Goal: Task Accomplishment & Management: Manage account settings

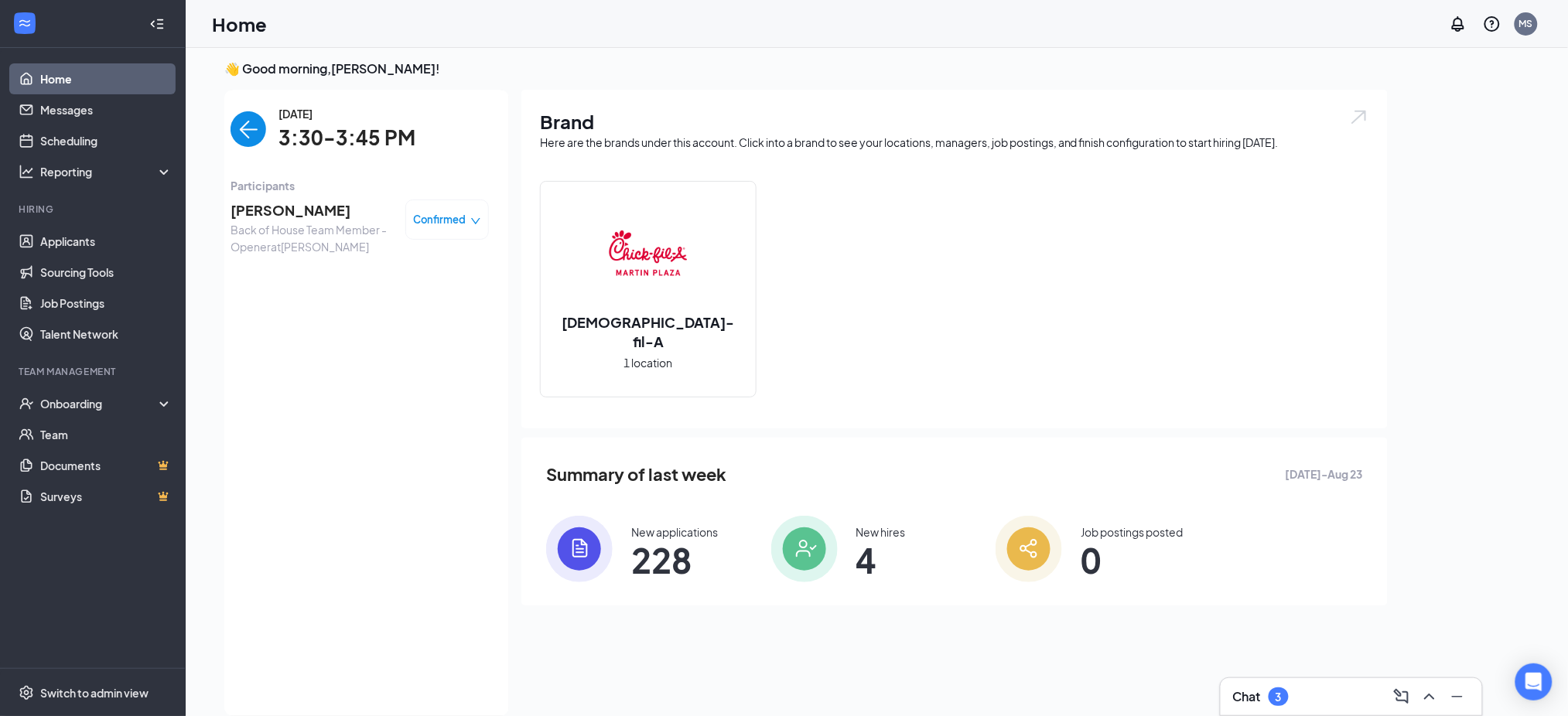
click at [240, 121] on img "back-button" at bounding box center [248, 129] width 36 height 36
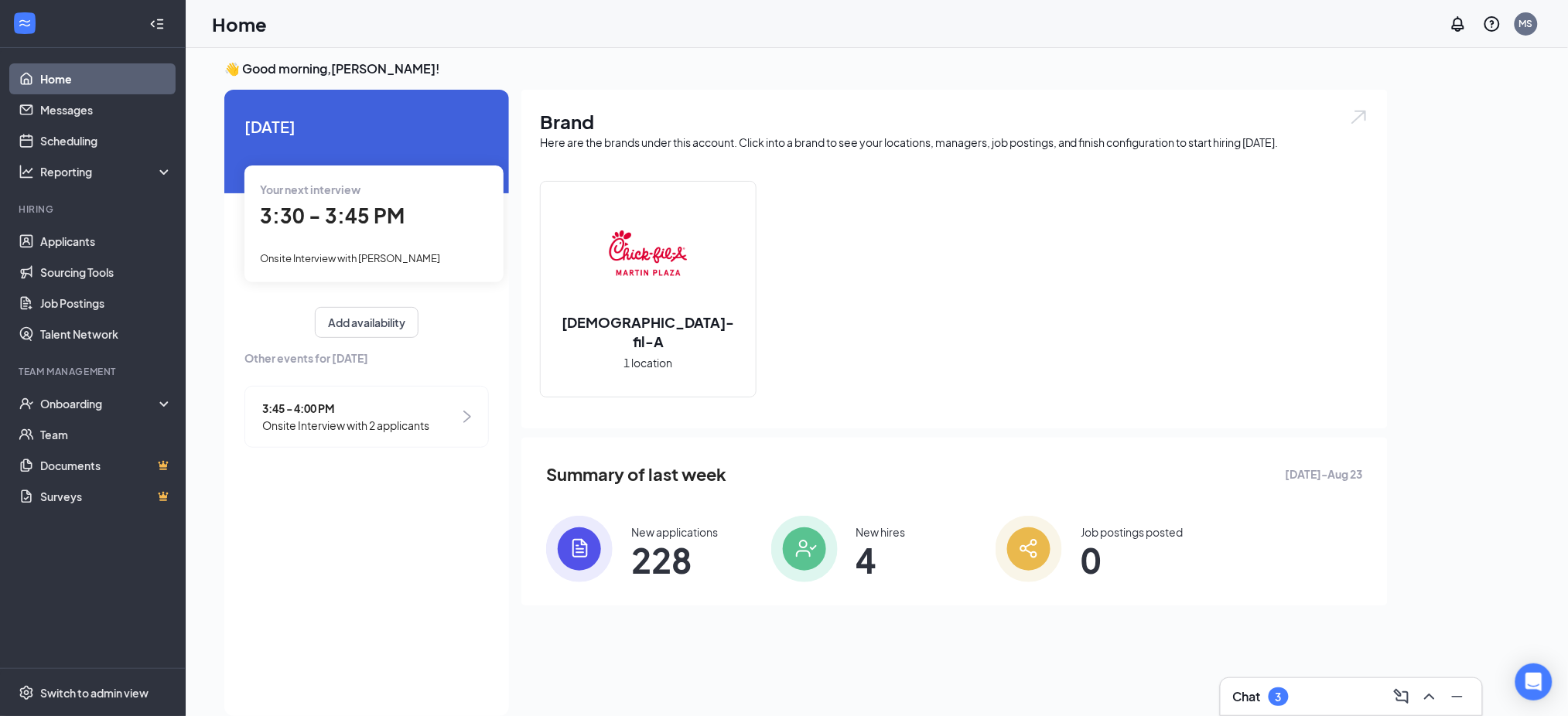
click at [387, 223] on span "3:30 - 3:45 PM" at bounding box center [332, 215] width 144 height 26
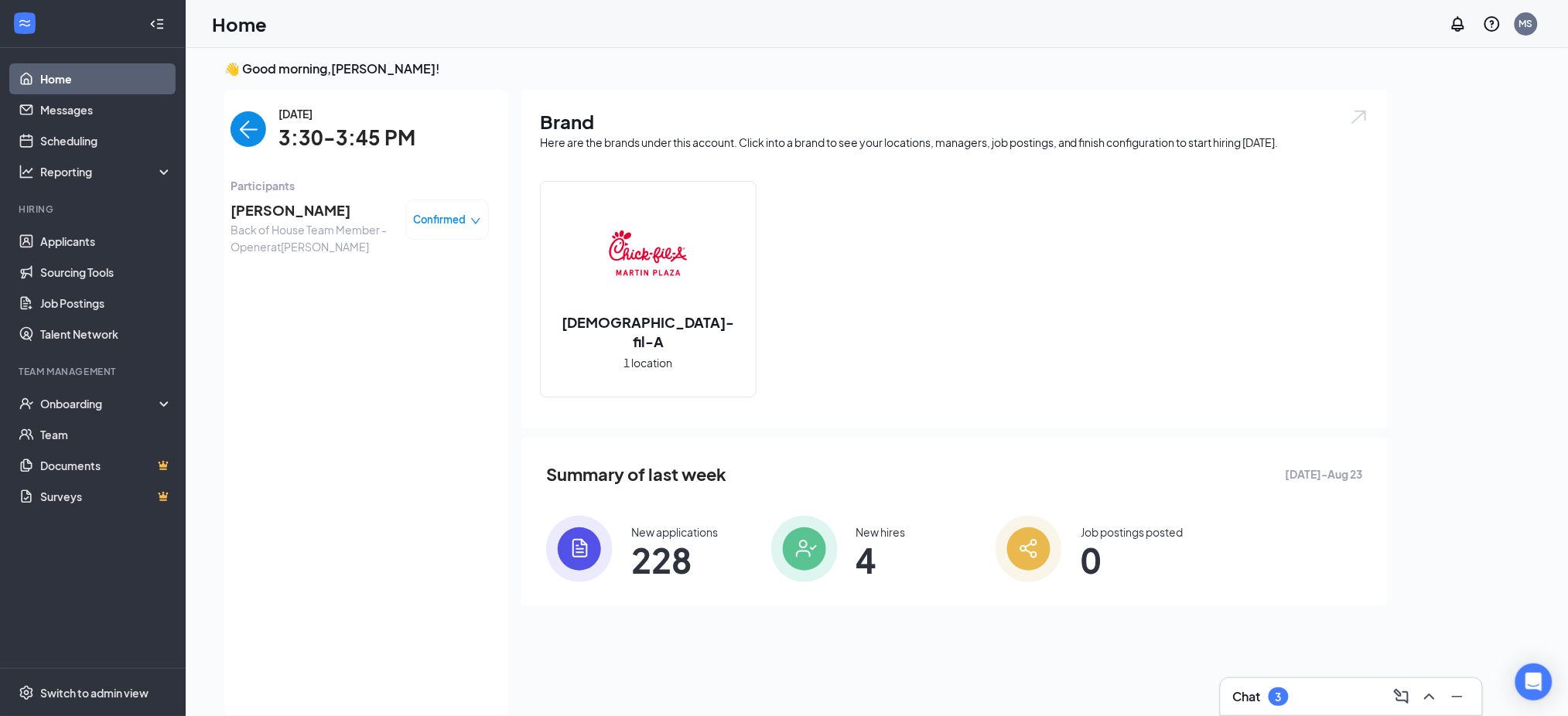
click at [1273, 690] on div "3" at bounding box center [1278, 697] width 20 height 19
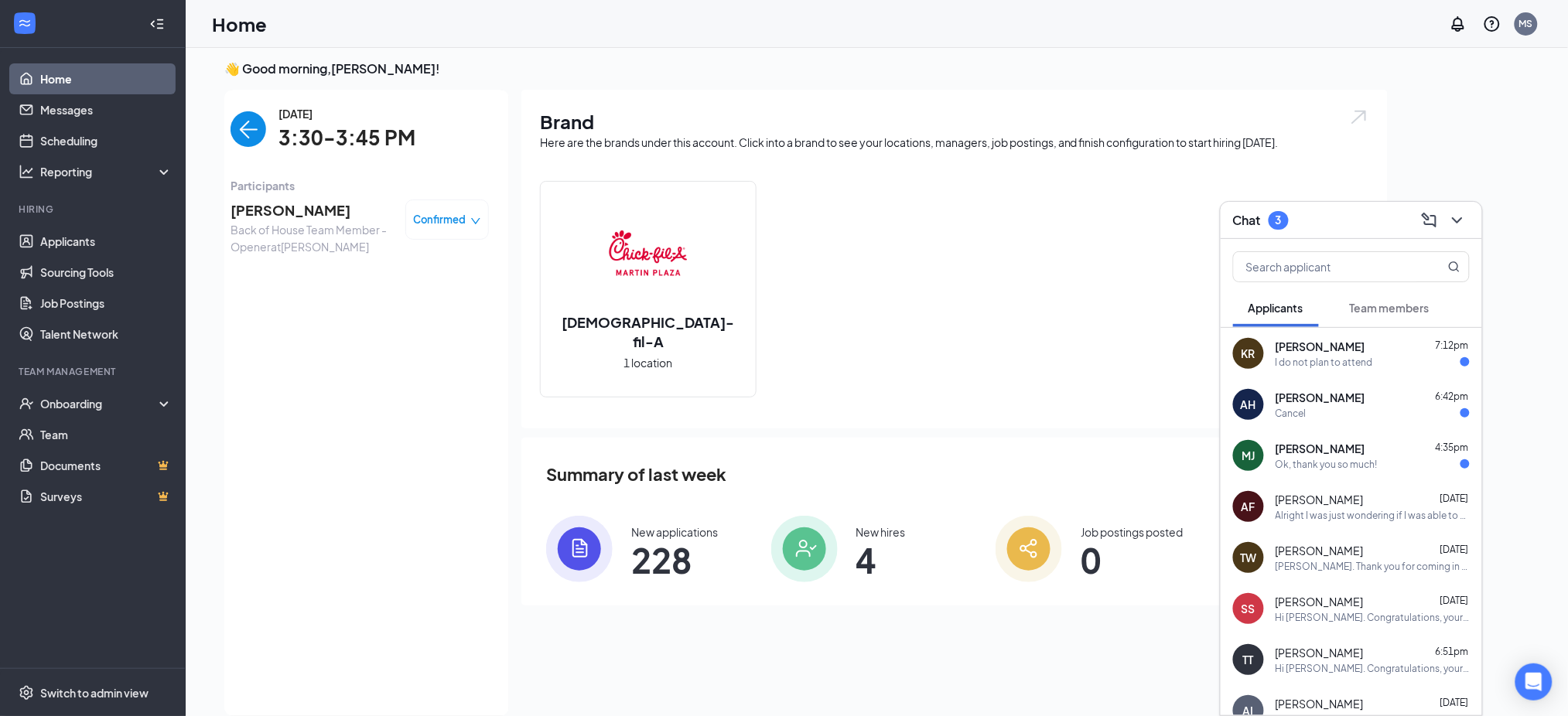
click at [1327, 447] on span "[PERSON_NAME]" at bounding box center [1320, 448] width 90 height 16
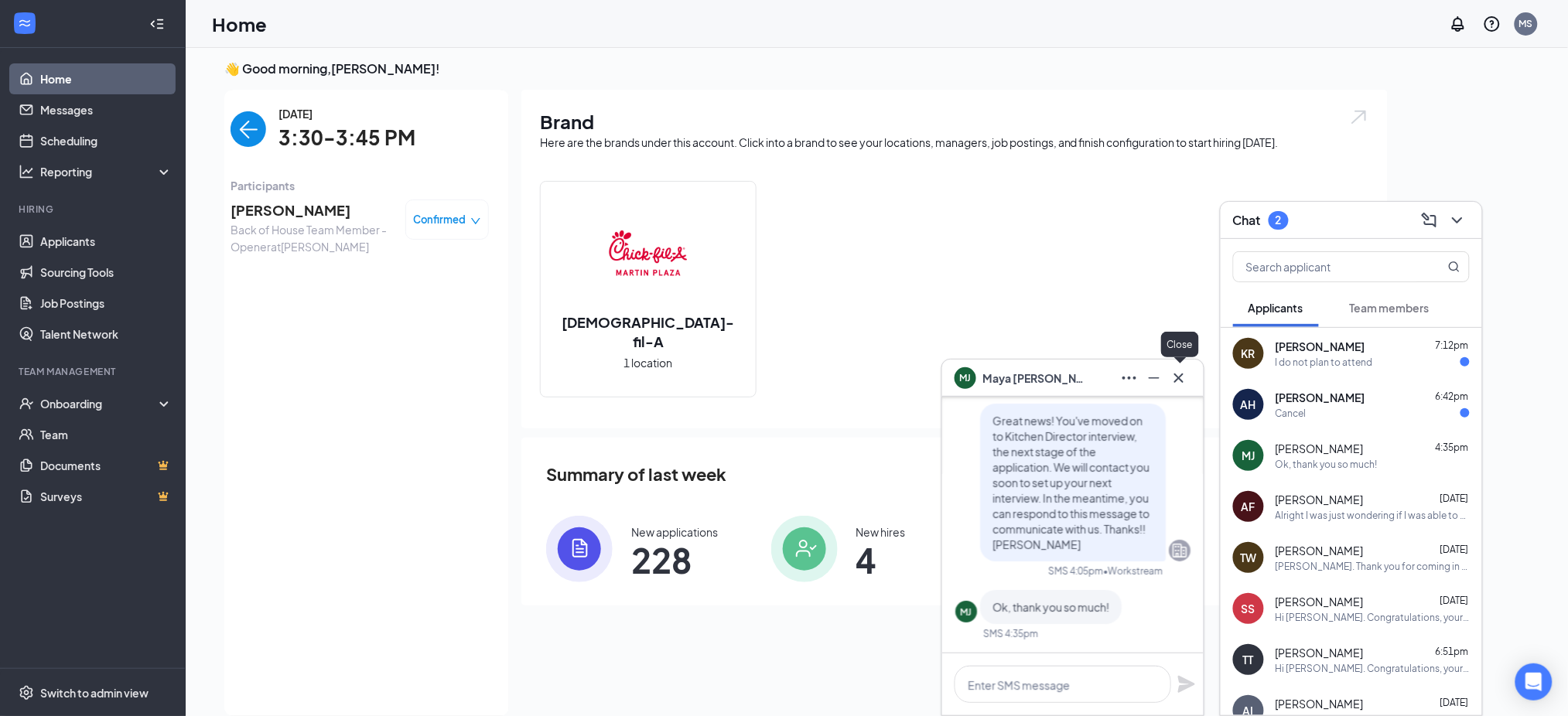
click at [1182, 375] on icon "Cross" at bounding box center [1178, 377] width 9 height 9
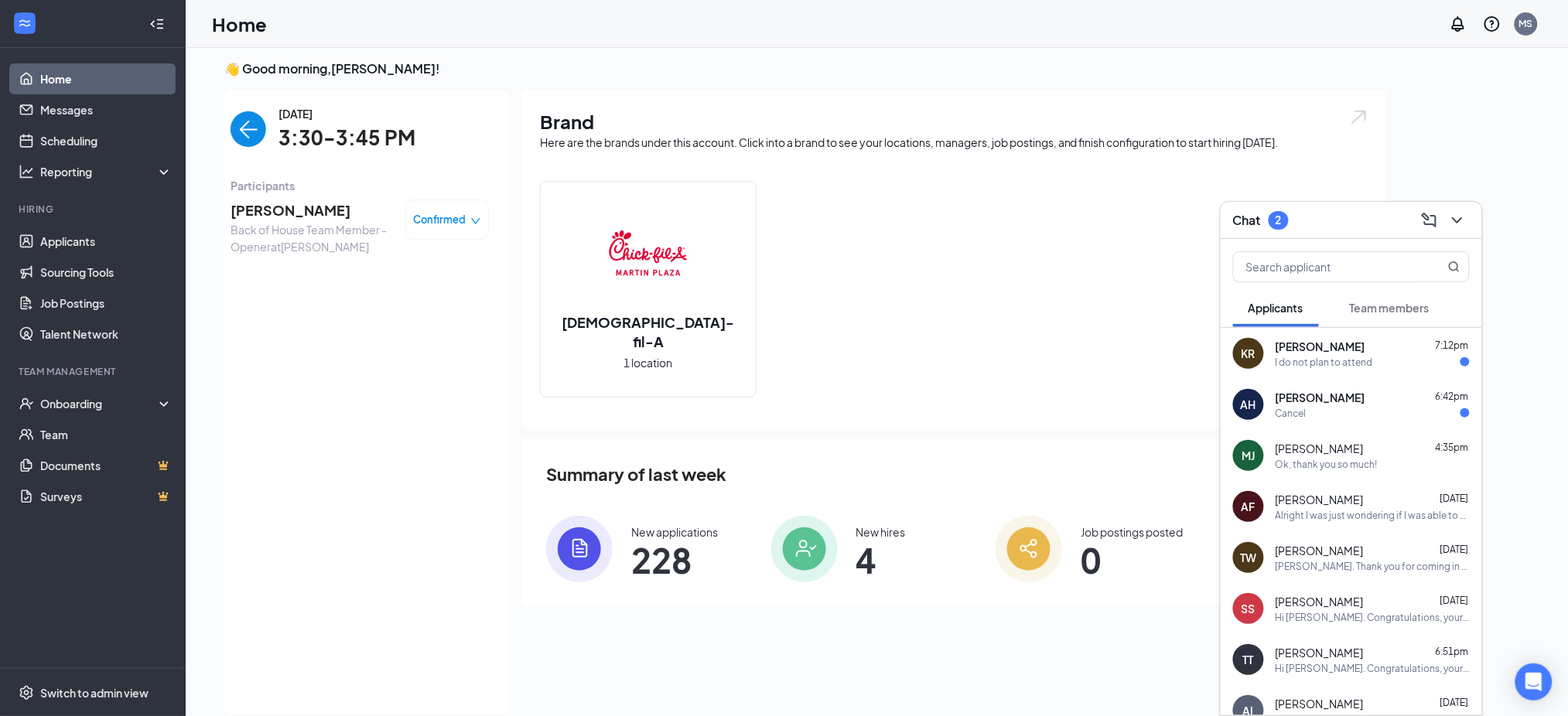
click at [1348, 397] on span "[PERSON_NAME]" at bounding box center [1320, 397] width 90 height 16
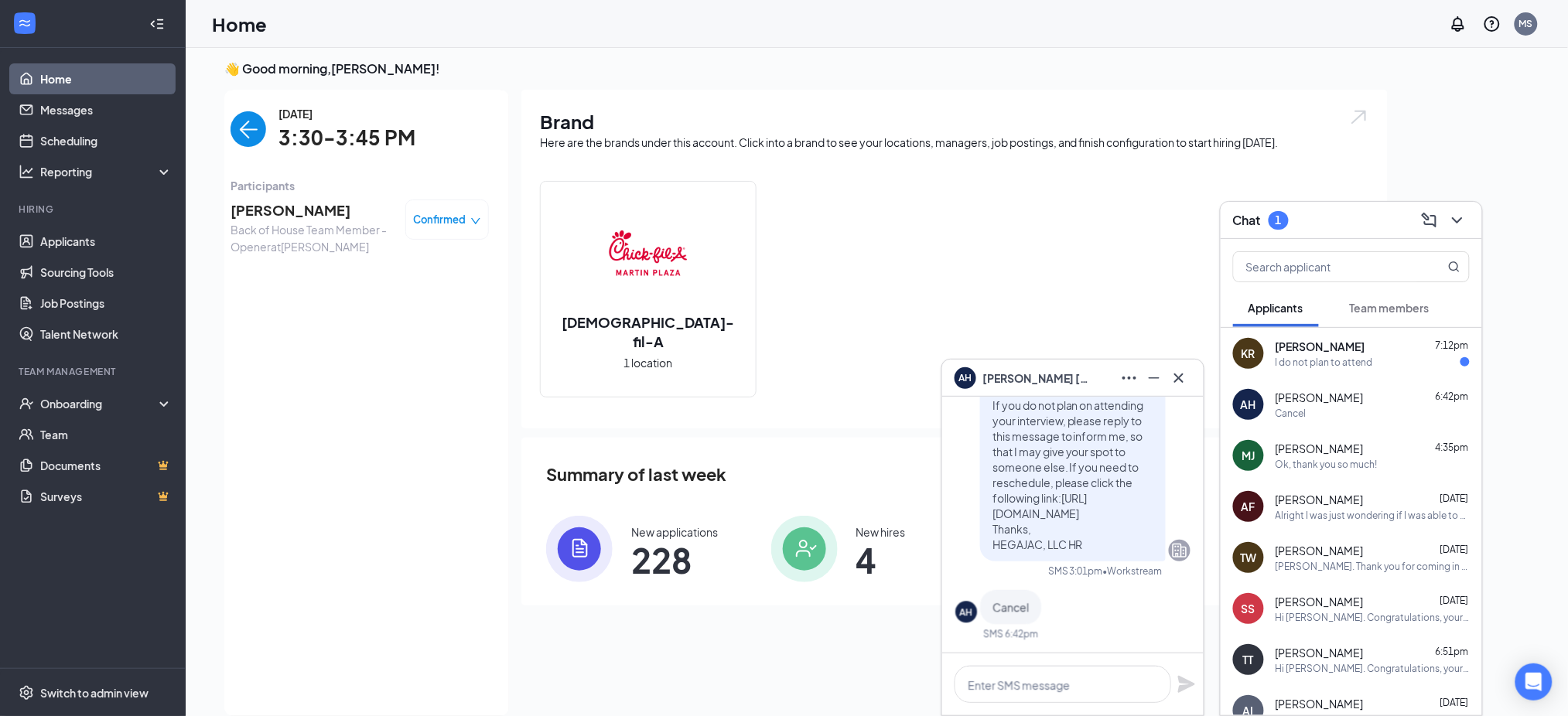
scroll to position [-240, 0]
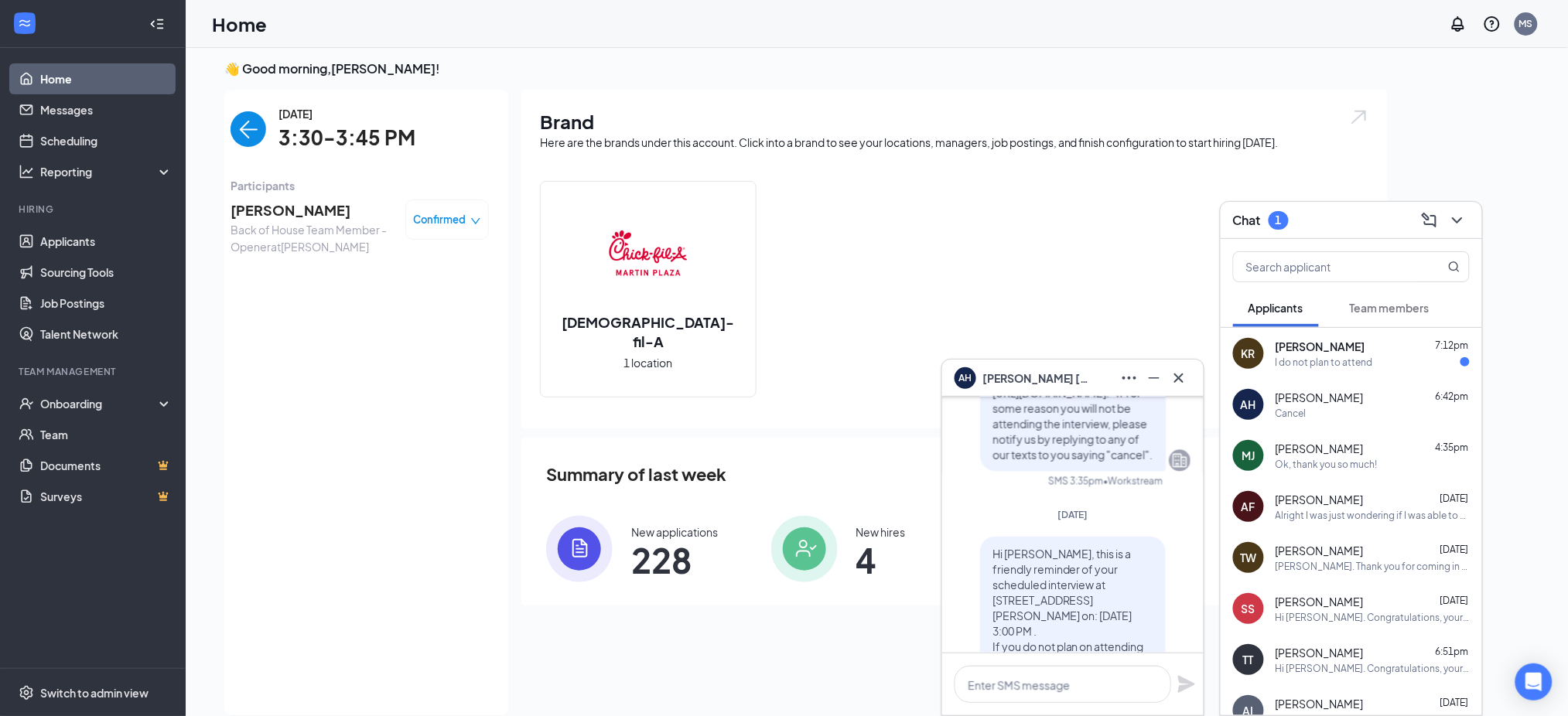
click at [1320, 355] on div "I do not plan to attend" at bounding box center [1324, 361] width 98 height 13
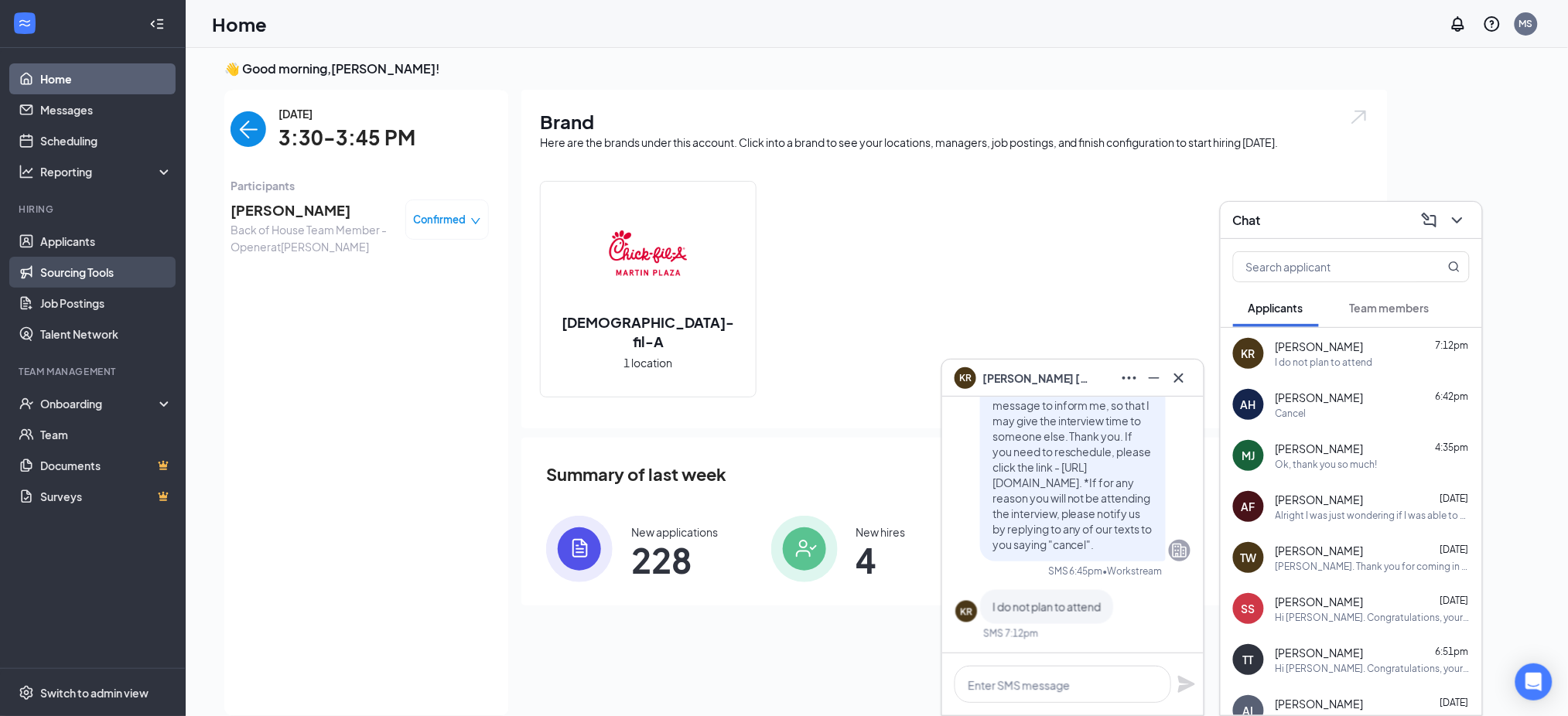
click at [64, 259] on link "Sourcing Tools" at bounding box center [106, 272] width 132 height 31
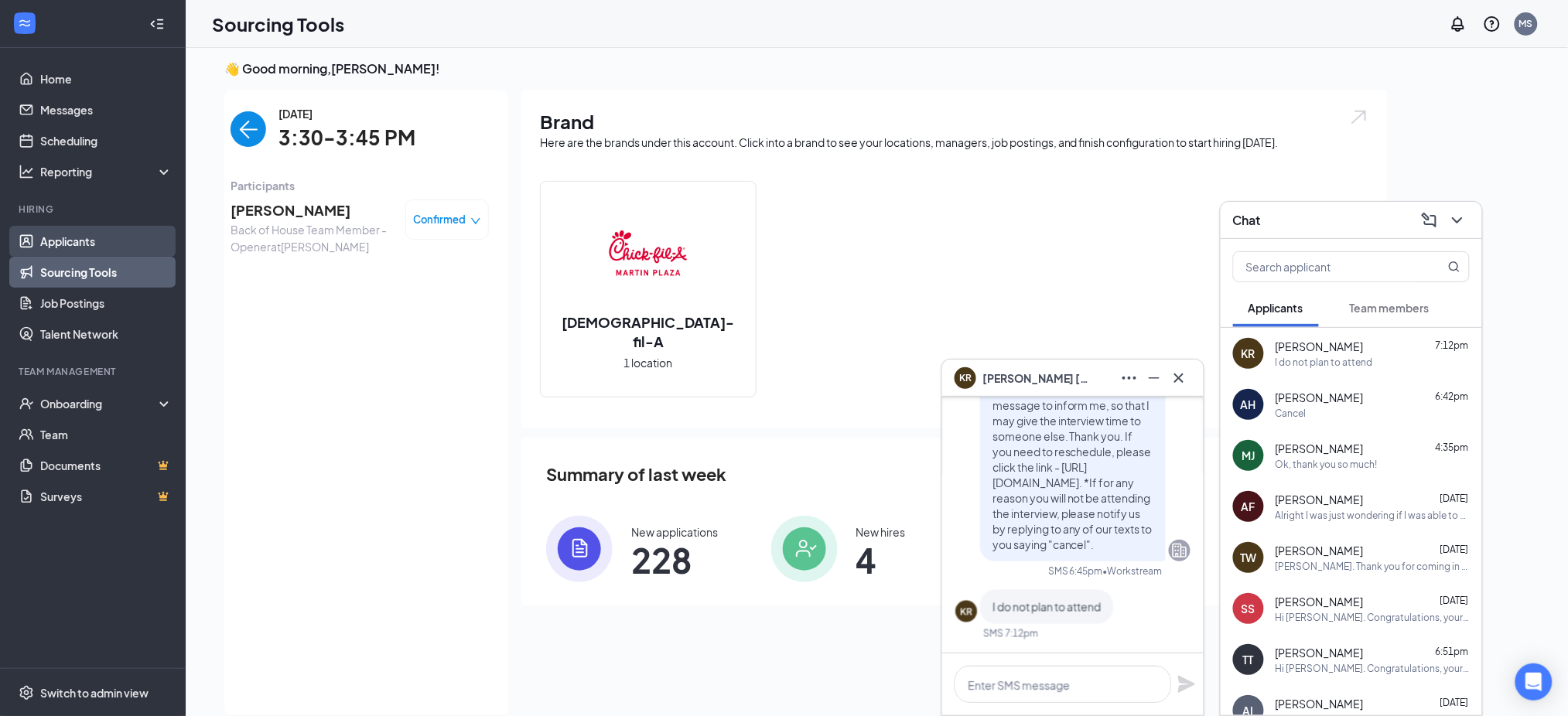
click at [75, 233] on link "Applicants" at bounding box center [106, 241] width 132 height 31
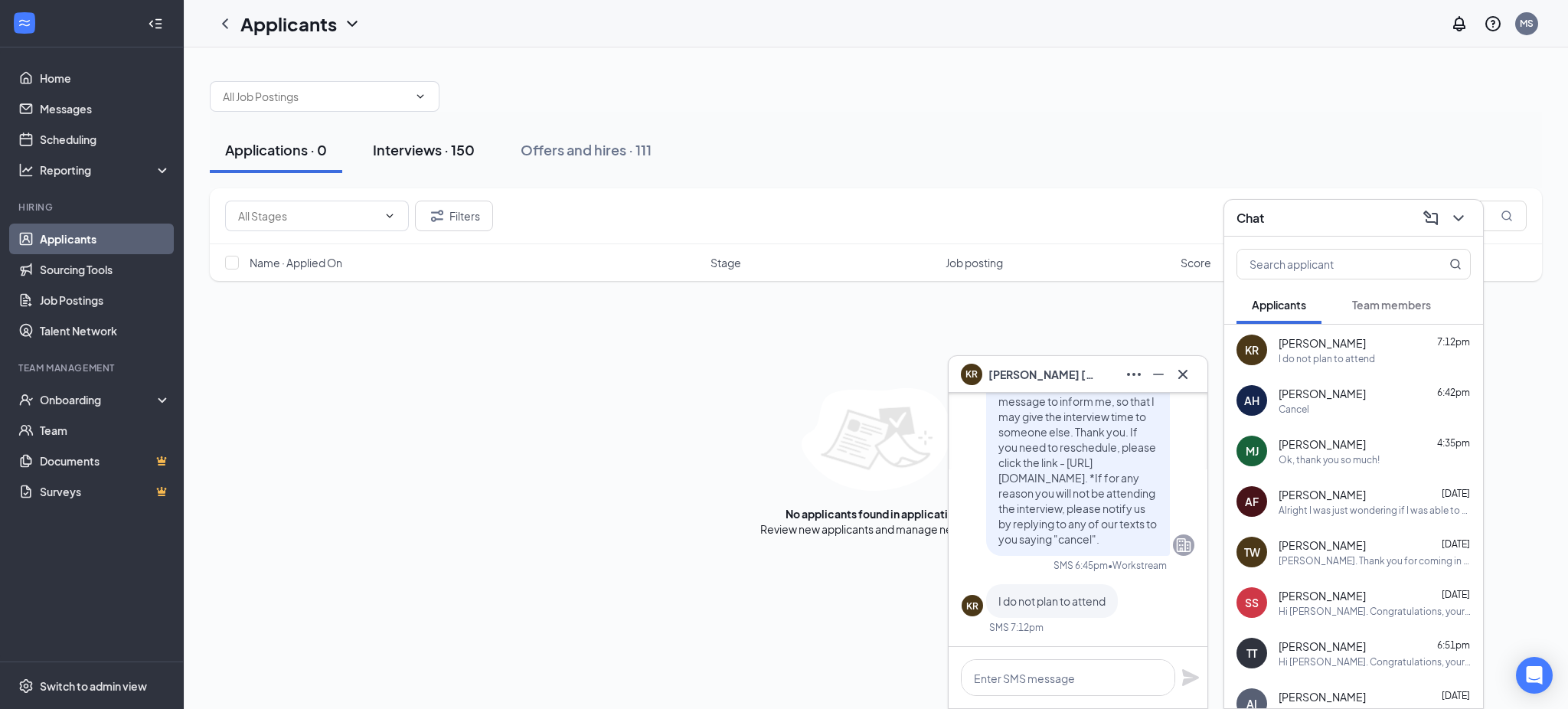
click at [442, 144] on div "Interviews · 150" at bounding box center [424, 149] width 102 height 19
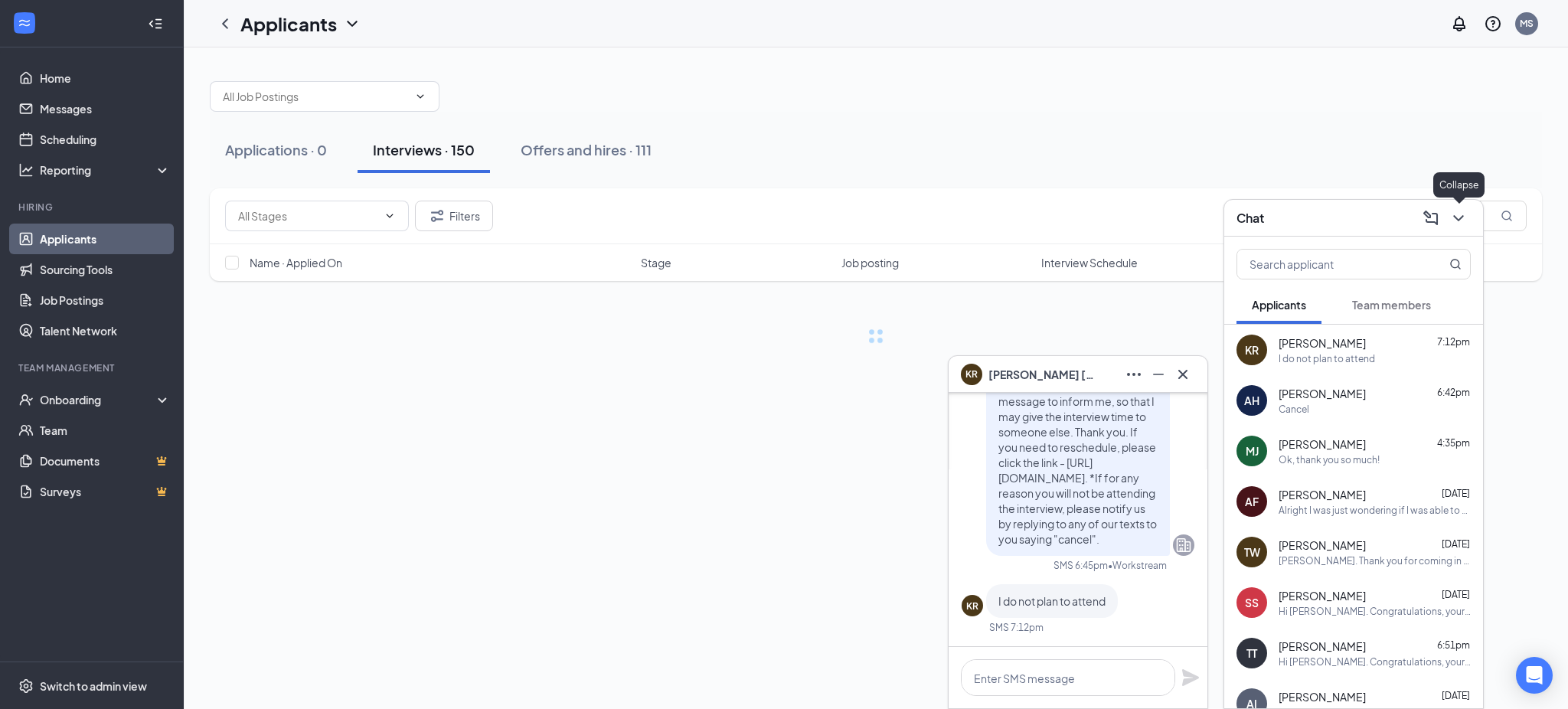
click at [1463, 215] on div "Chat" at bounding box center [1354, 218] width 259 height 37
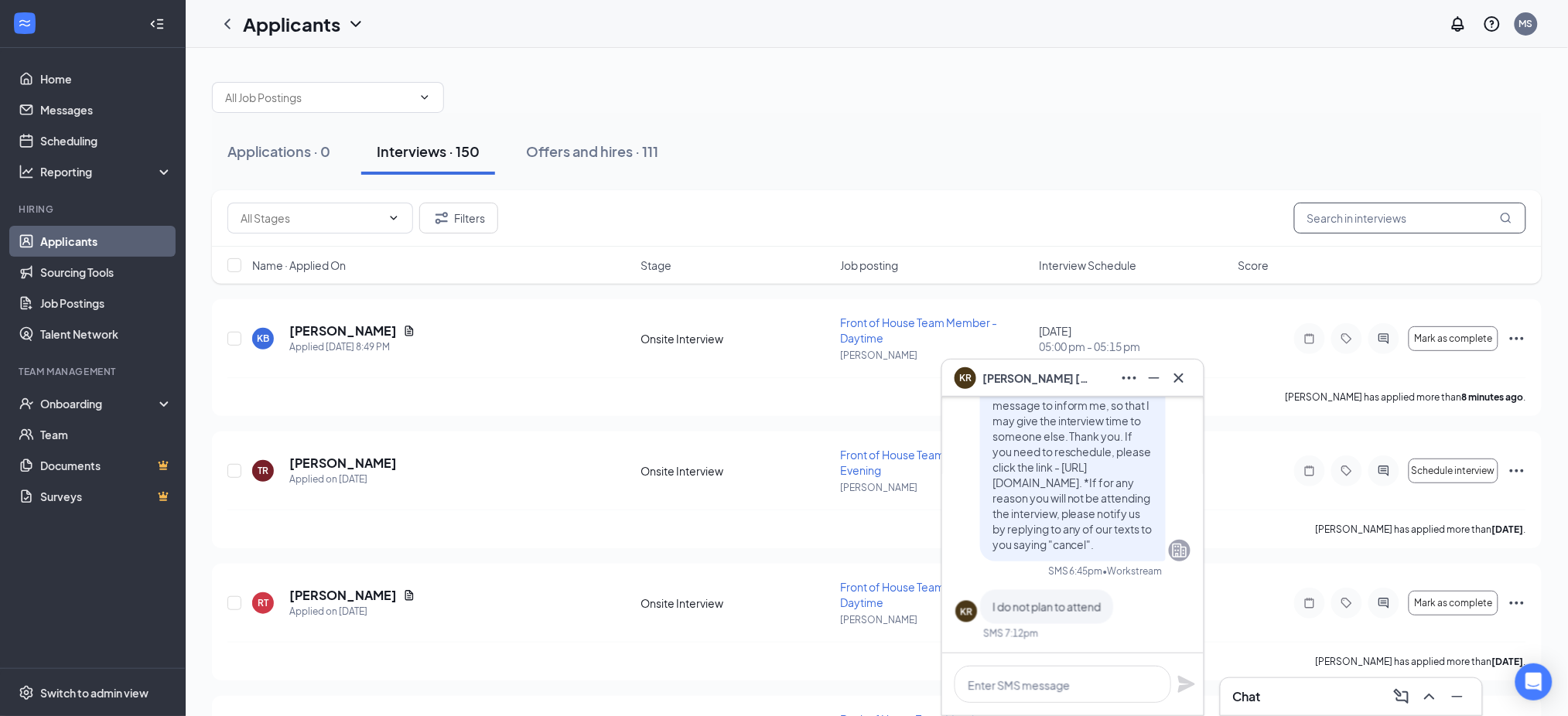
click at [1362, 219] on input "text" at bounding box center [1410, 218] width 232 height 31
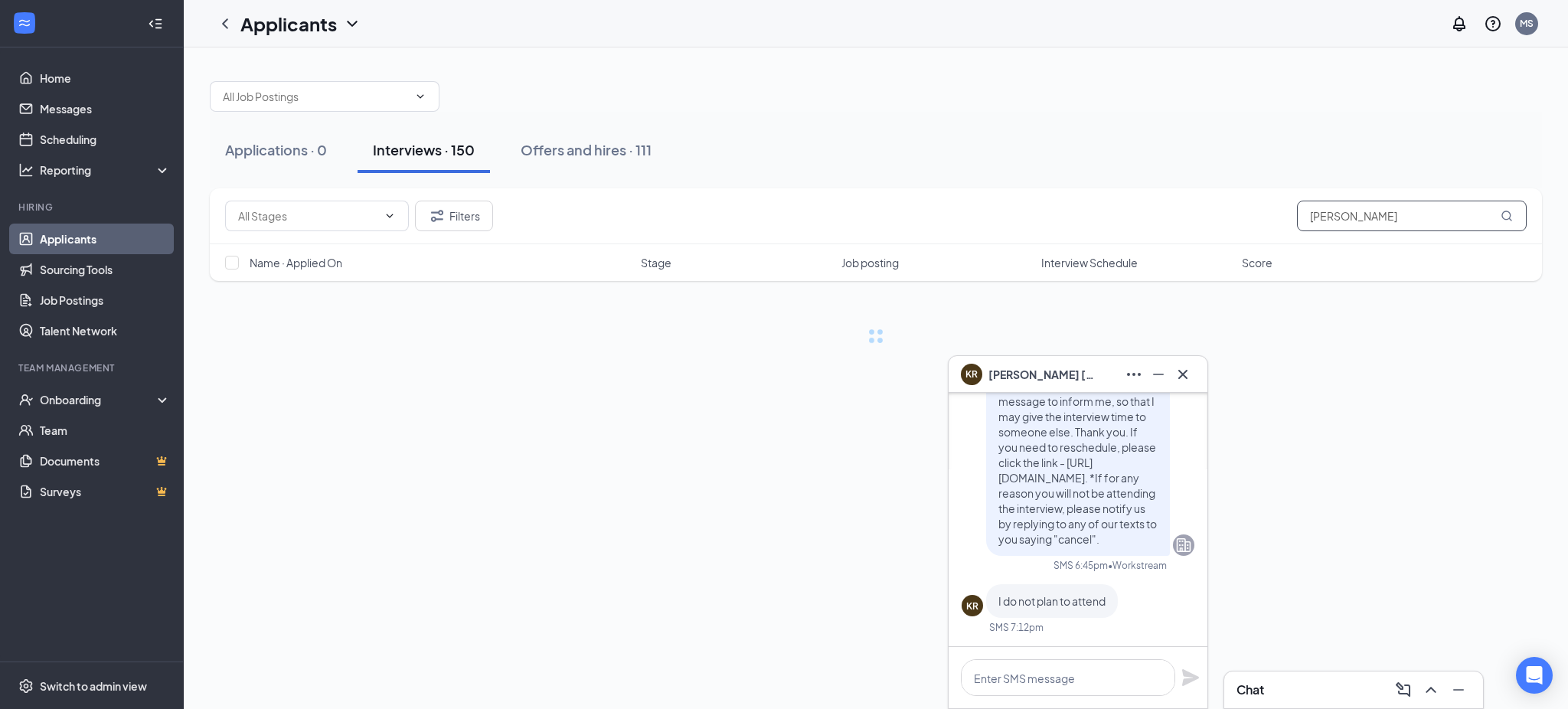
type input "[PERSON_NAME]"
click at [1064, 673] on textarea at bounding box center [1068, 678] width 214 height 37
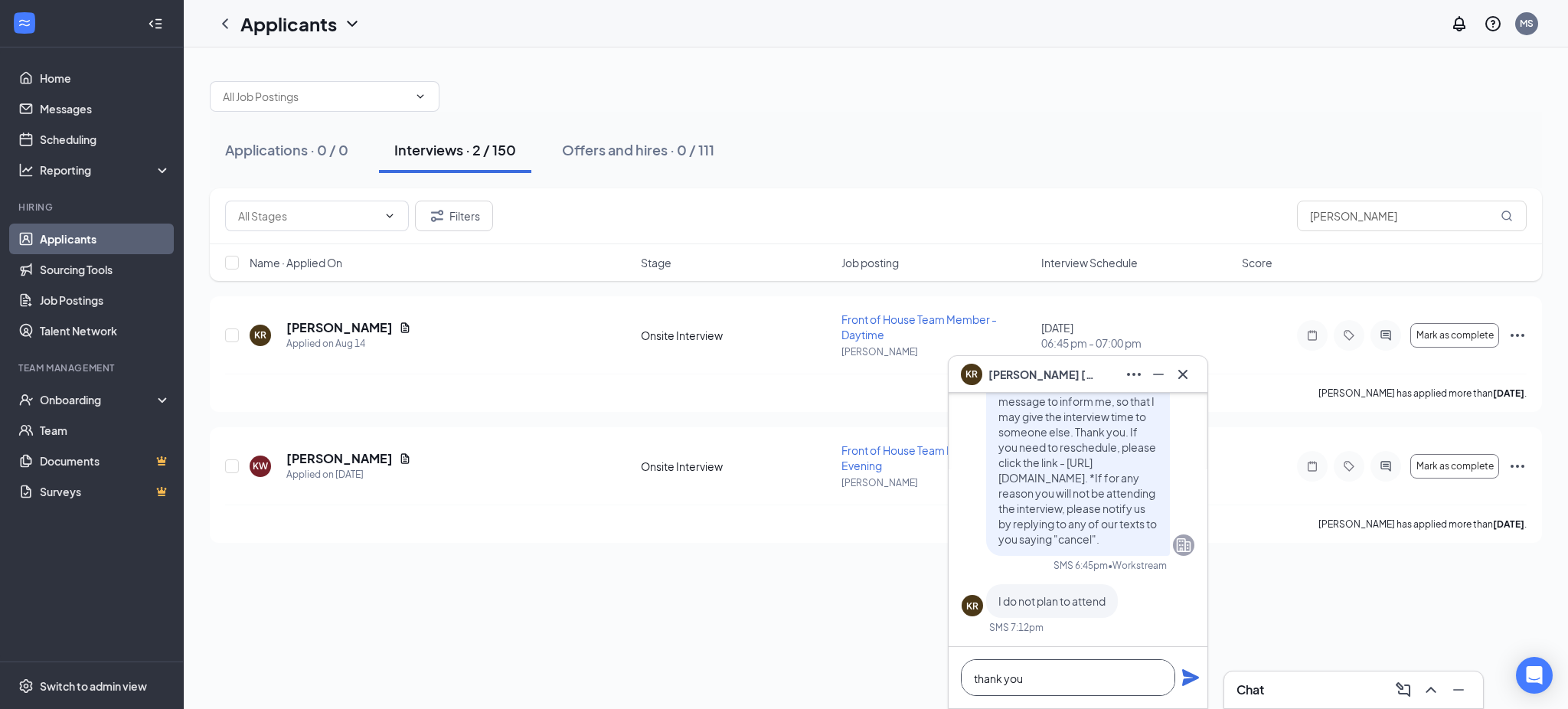
type textarea "thank you"
click at [1184, 673] on icon "Plane" at bounding box center [1191, 678] width 17 height 17
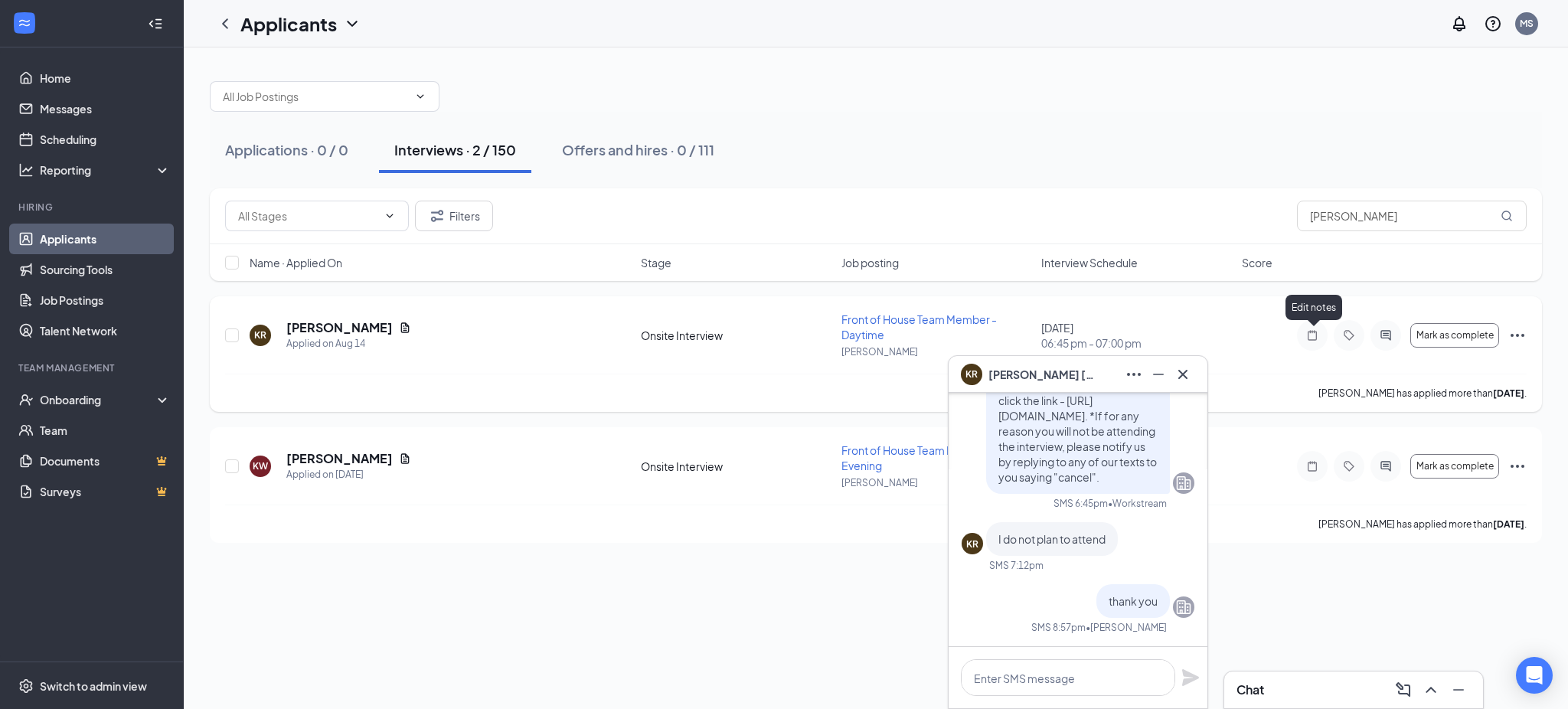
click at [1313, 330] on icon "Note" at bounding box center [1313, 334] width 9 height 10
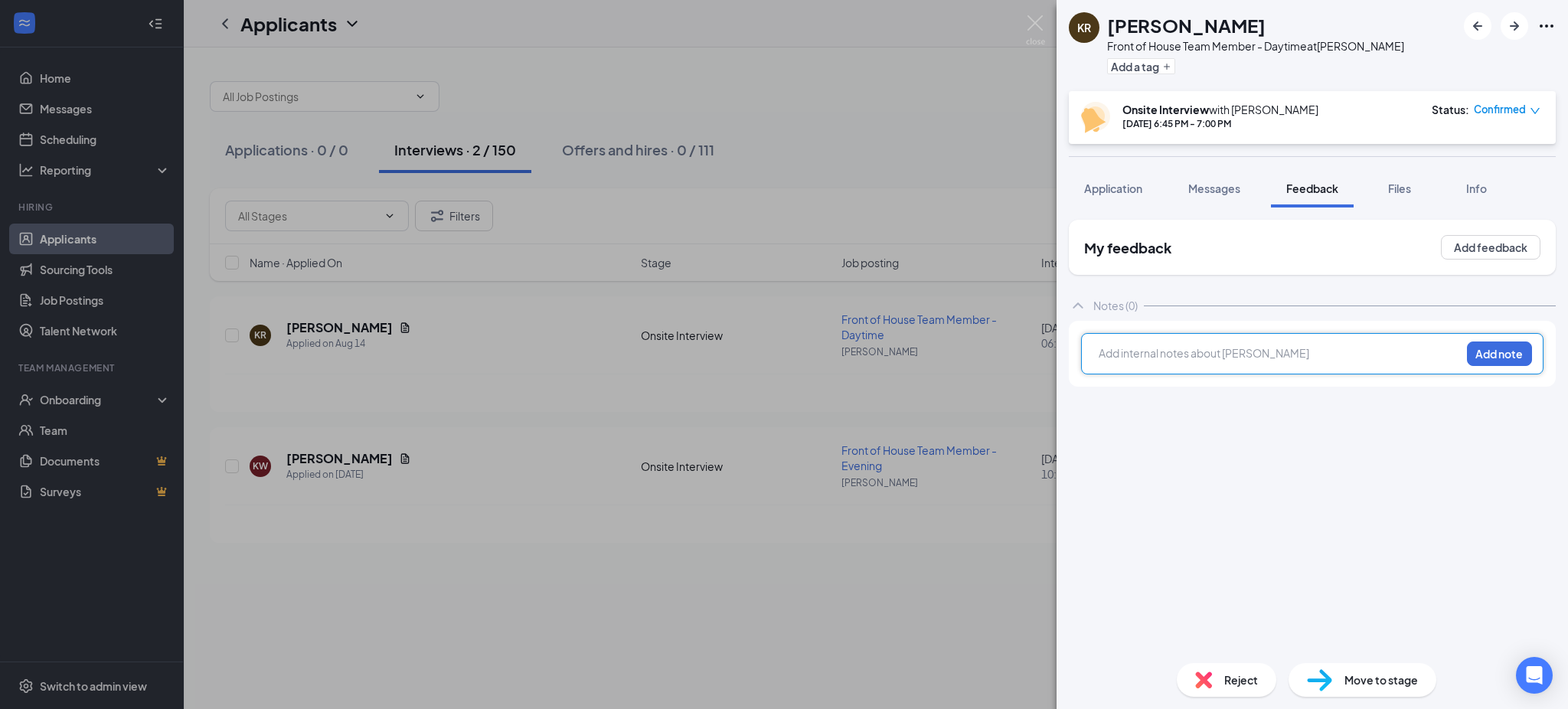
click at [1243, 349] on div at bounding box center [1280, 353] width 360 height 16
click at [1484, 353] on button "Add note" at bounding box center [1500, 353] width 65 height 25
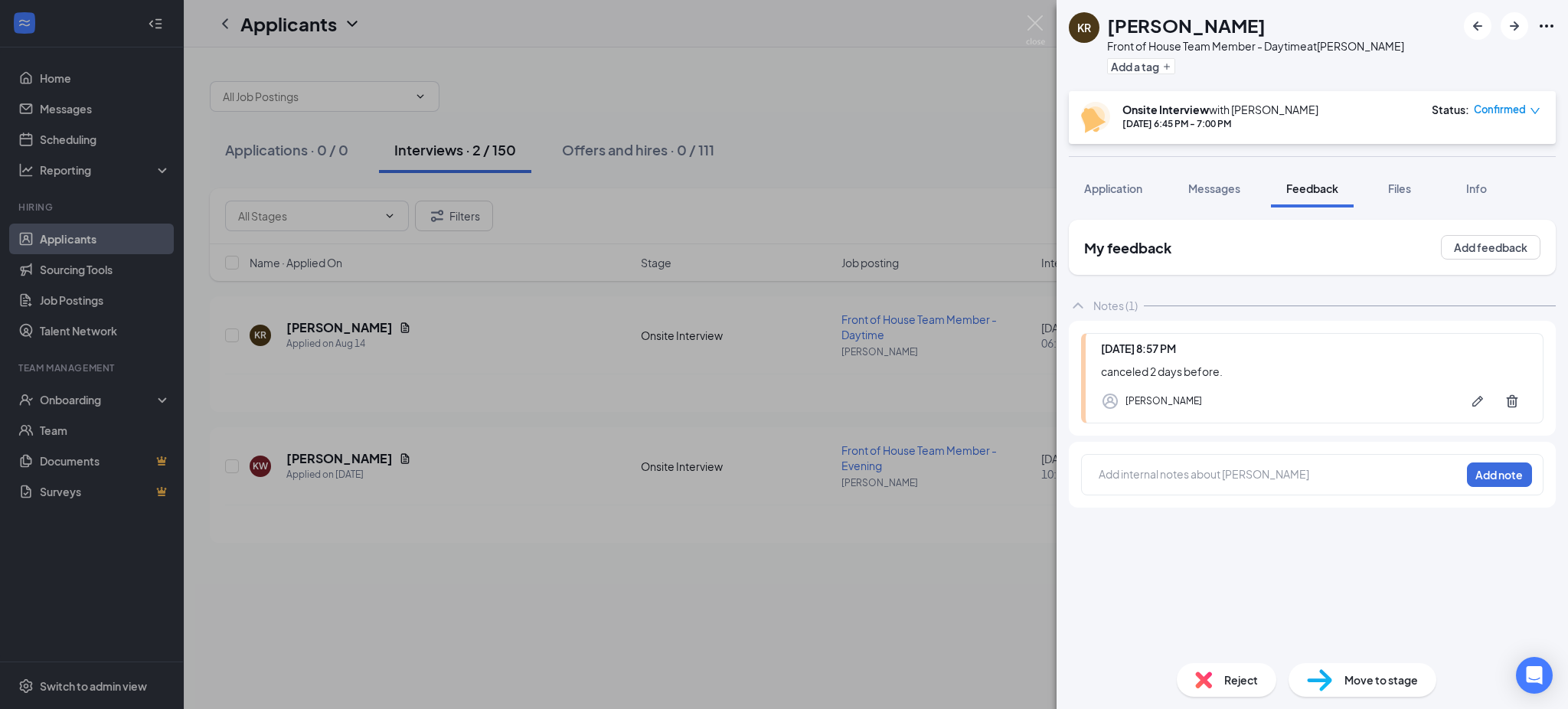
click at [1233, 674] on span "Reject" at bounding box center [1241, 680] width 34 height 17
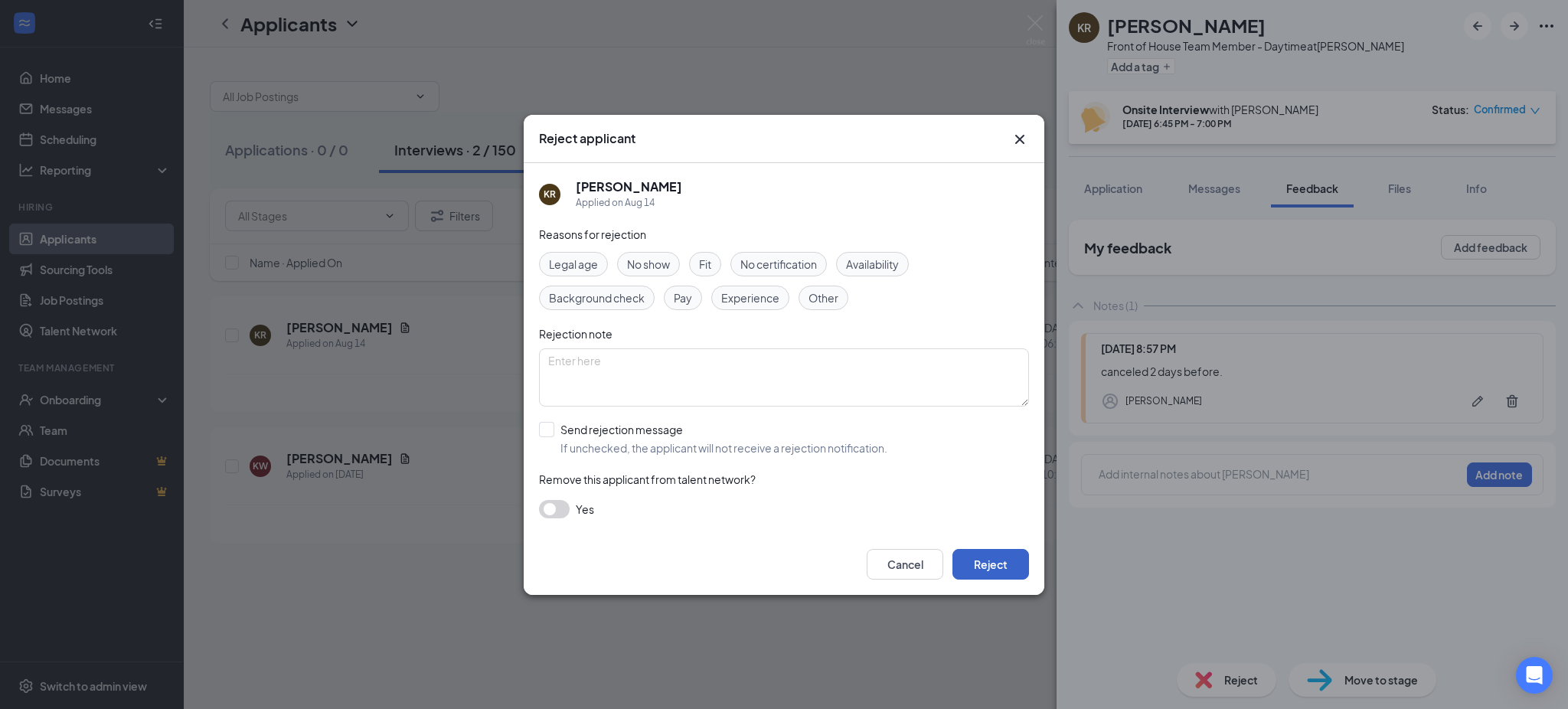
click at [994, 558] on button "Reject" at bounding box center [991, 564] width 77 height 31
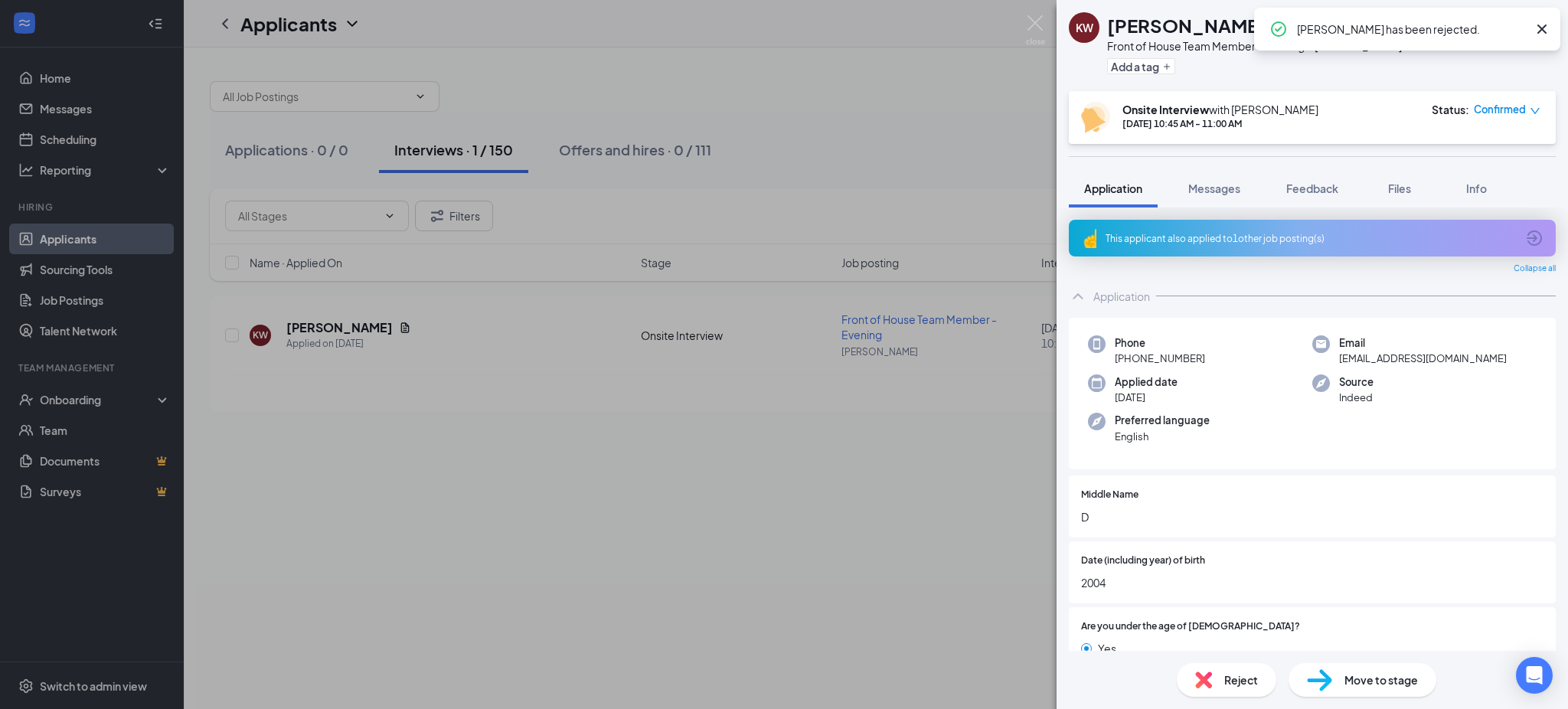
click at [1040, 13] on div "KW [PERSON_NAME] Front of House Team Member - Evening at [PERSON_NAME][GEOGRAPH…" at bounding box center [784, 354] width 1568 height 709
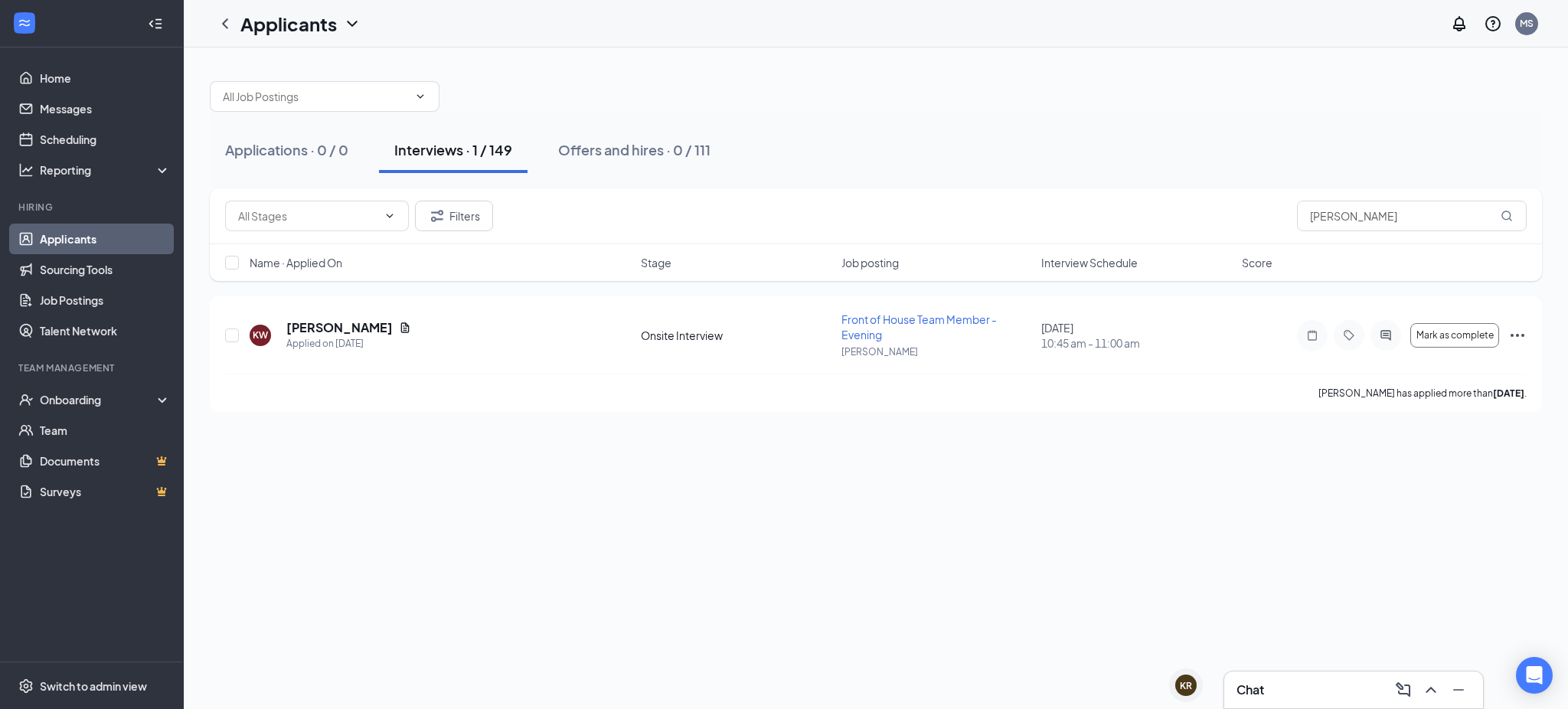
click at [473, 145] on div "Interviews · 1 / 149" at bounding box center [453, 149] width 118 height 19
drag, startPoint x: 1404, startPoint y: 225, endPoint x: 1247, endPoint y: 224, distance: 157.0
click at [1247, 224] on div "Filters [PERSON_NAME]" at bounding box center [876, 216] width 1302 height 31
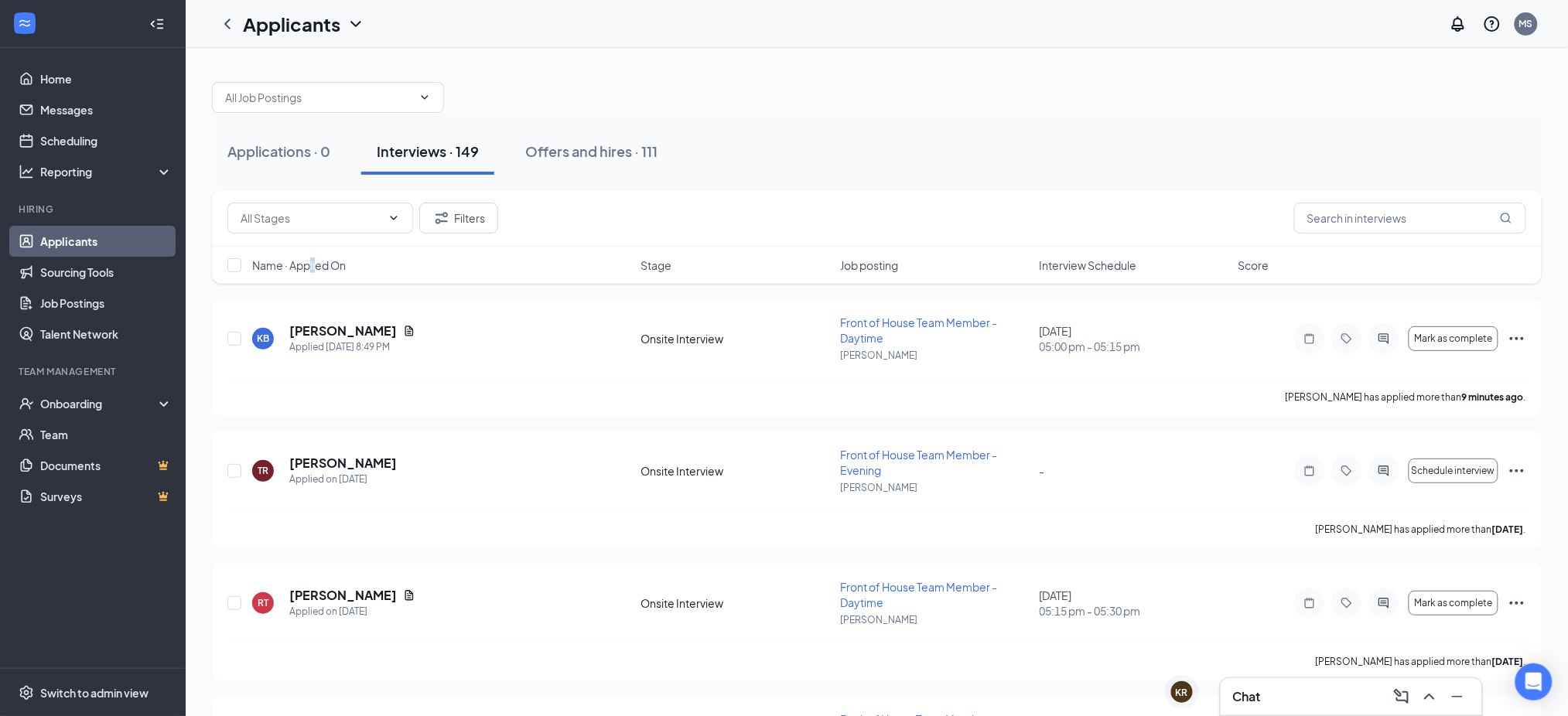
click at [314, 265] on span "Name · Applied On" at bounding box center [299, 265] width 94 height 16
click at [673, 265] on div "Stage" at bounding box center [736, 265] width 189 height 16
click at [674, 265] on icon "ArrowDown" at bounding box center [683, 265] width 19 height 19
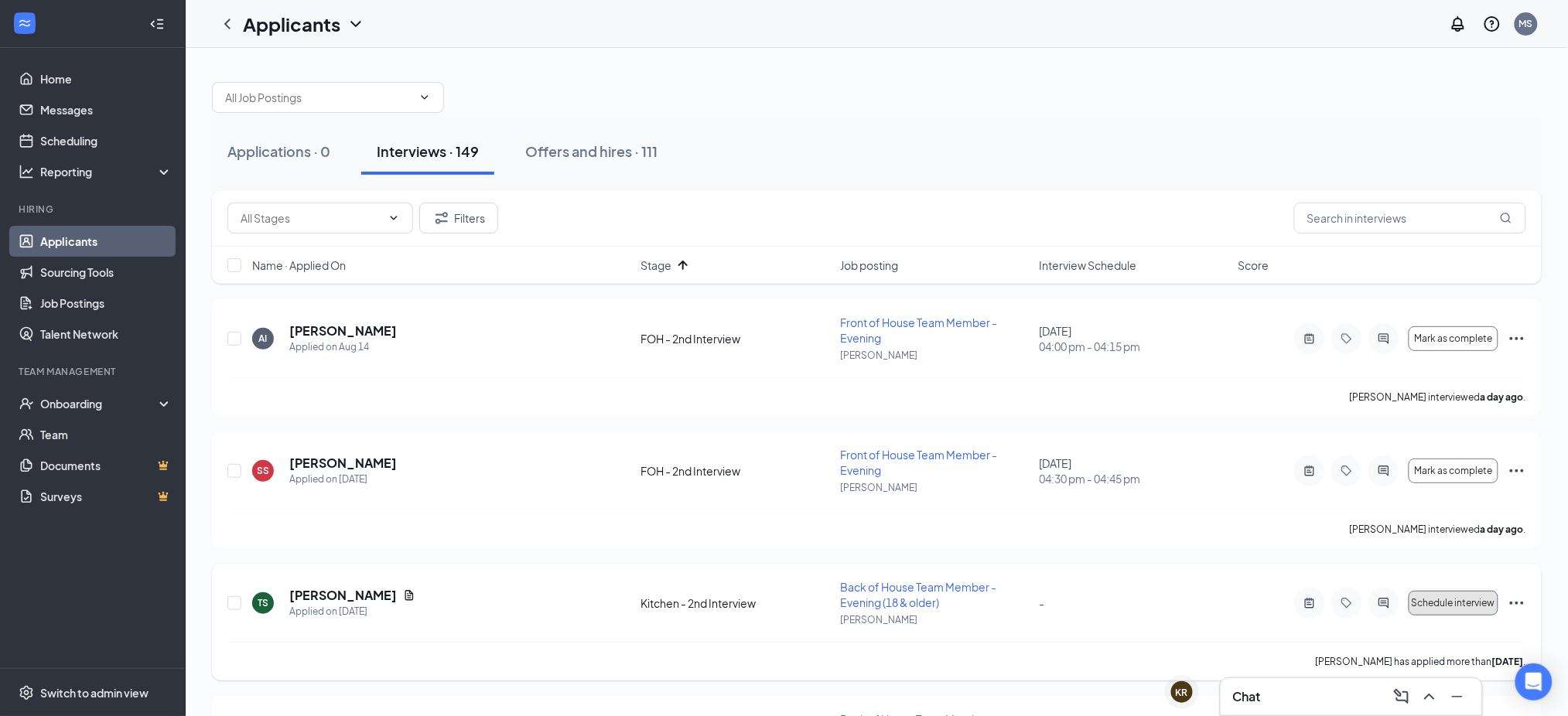
click at [1441, 597] on span "Schedule interview" at bounding box center [1453, 603] width 84 height 11
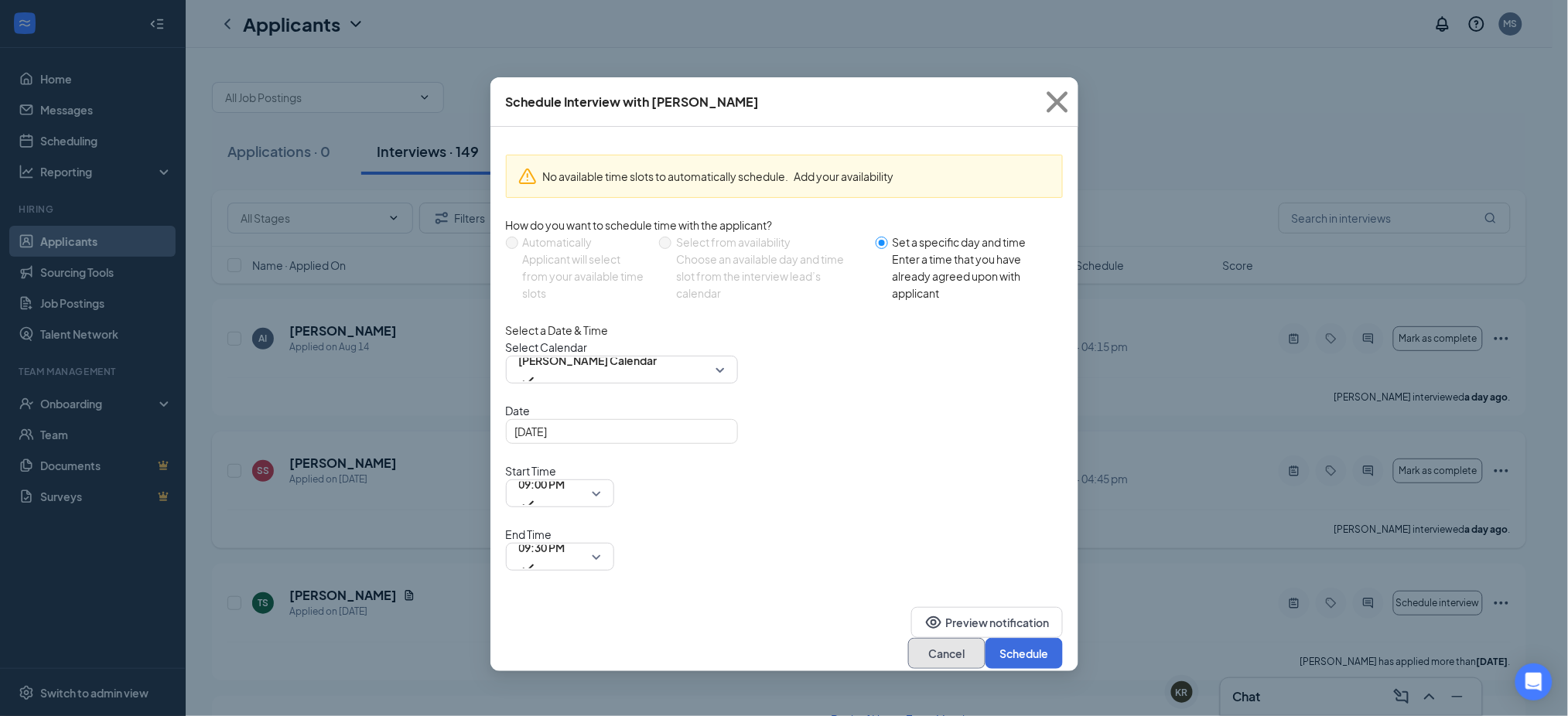
click at [955, 638] on button "Cancel" at bounding box center [947, 653] width 78 height 31
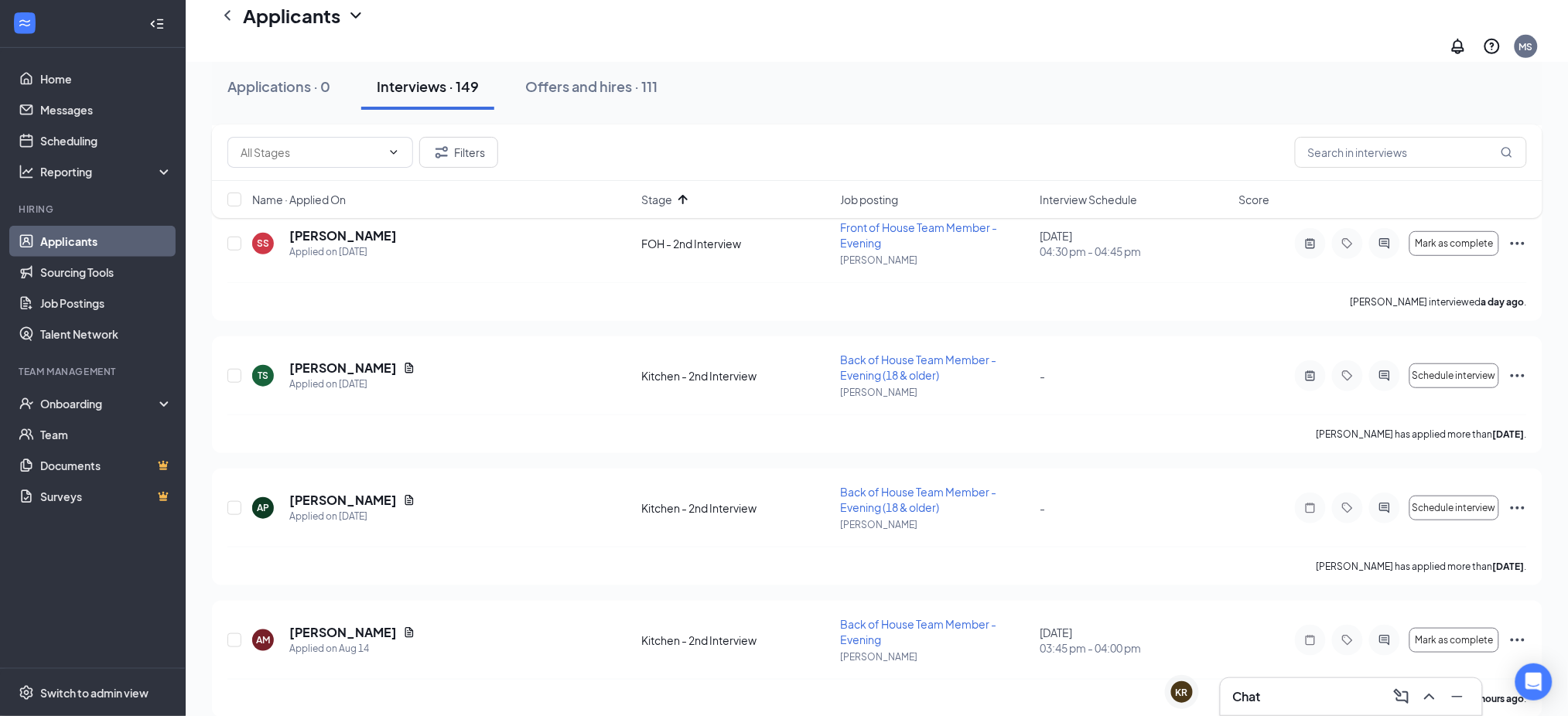
scroll to position [480, 0]
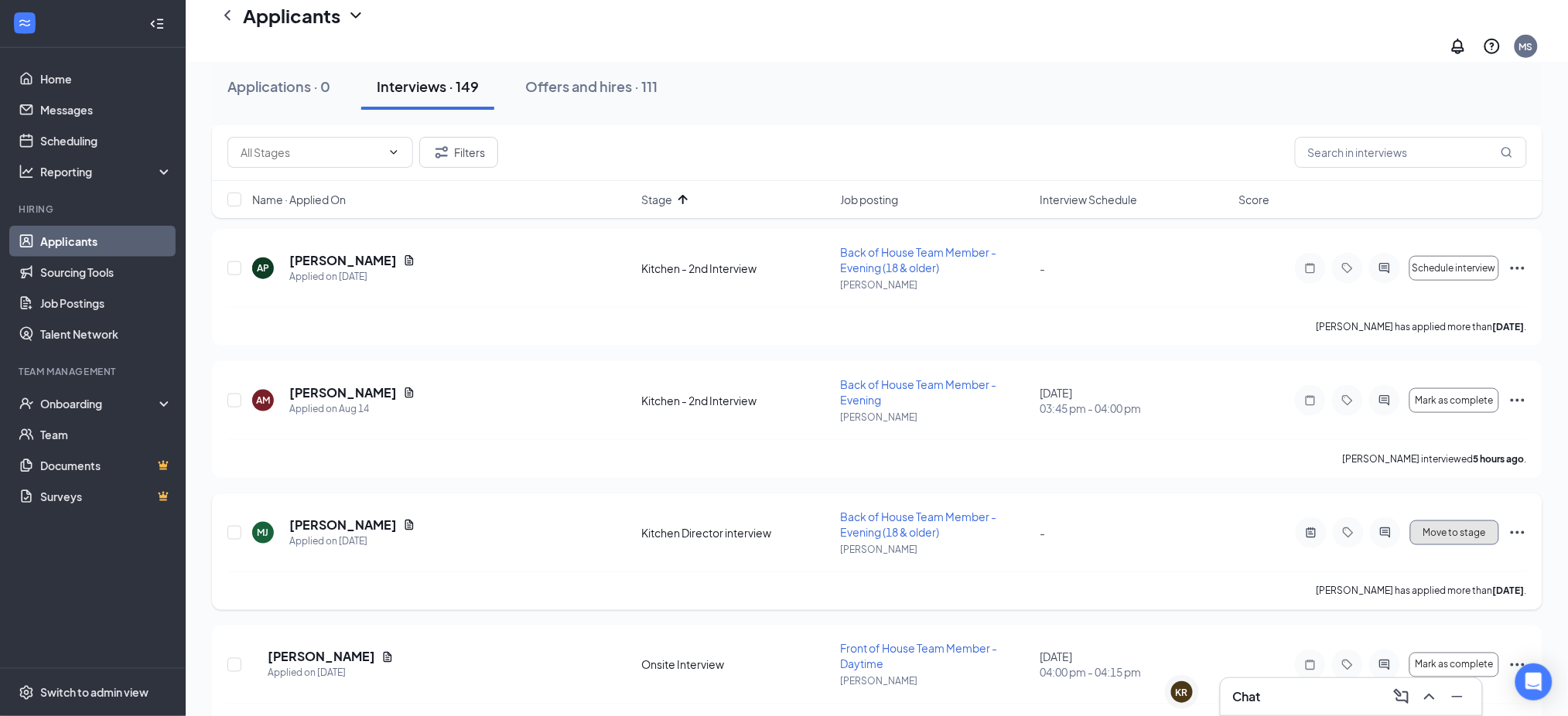
click at [1443, 527] on span "Move to stage" at bounding box center [1454, 532] width 63 height 11
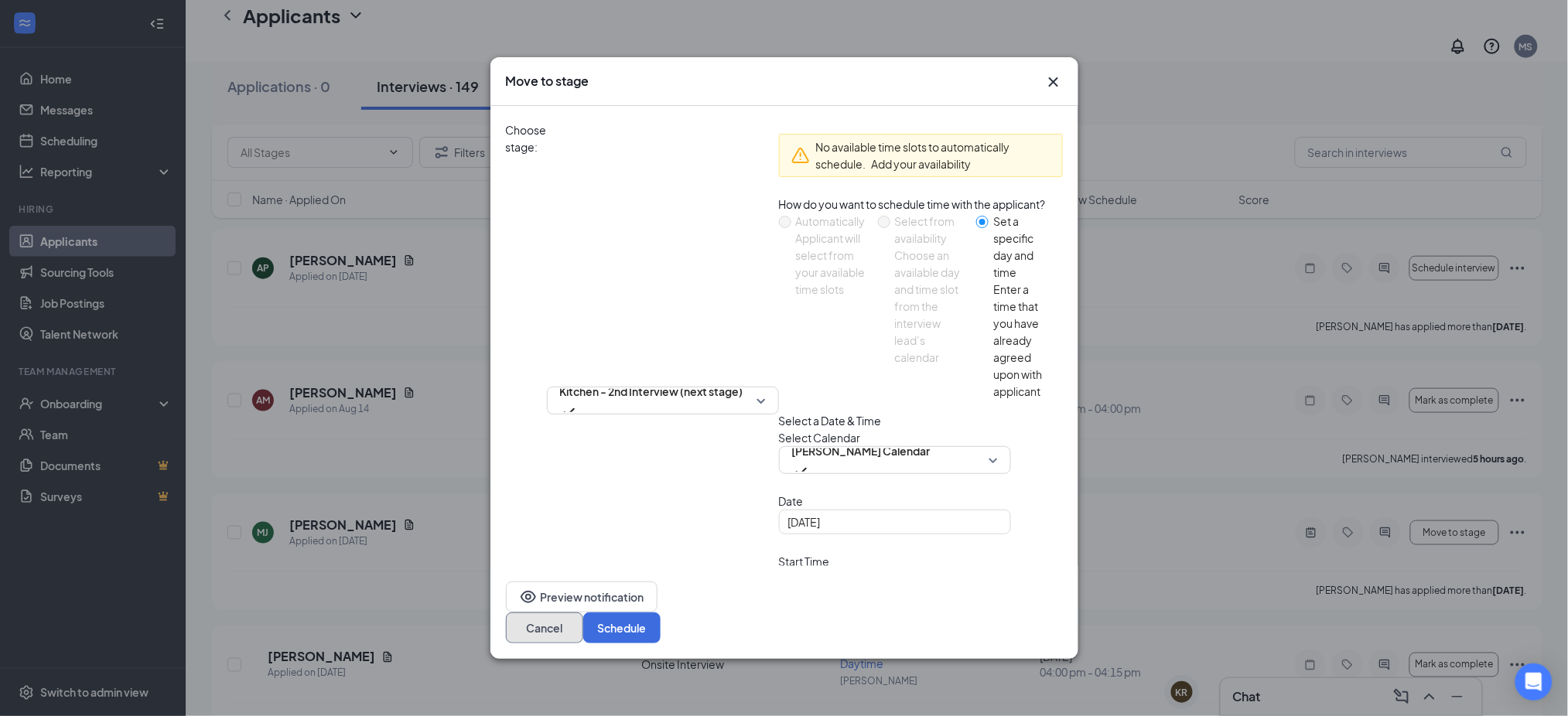
click at [583, 612] on button "Cancel" at bounding box center [545, 628] width 78 height 31
